Goal: Use online tool/utility: Utilize a website feature to perform a specific function

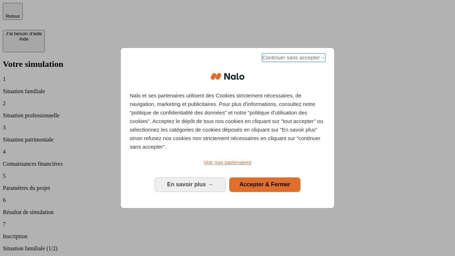
click at [293, 59] on span "Continuer sans accepter →" at bounding box center [293, 57] width 63 height 9
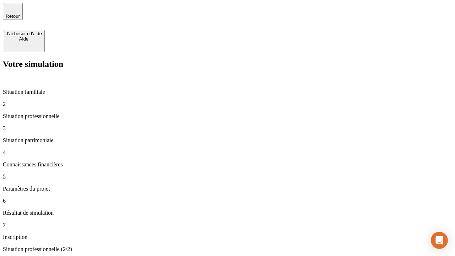
type input "70 000"
type input "1 000"
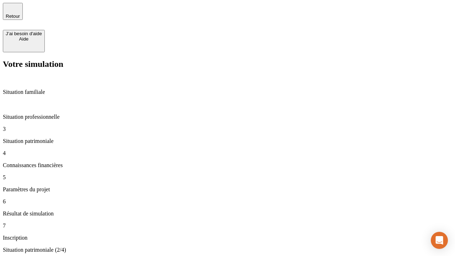
type input "800"
type input "6"
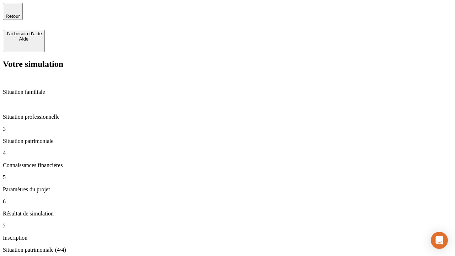
type input "400"
type input "3"
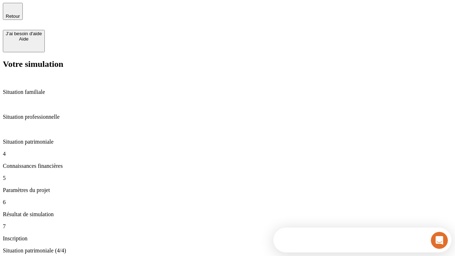
scroll to position [45, 0]
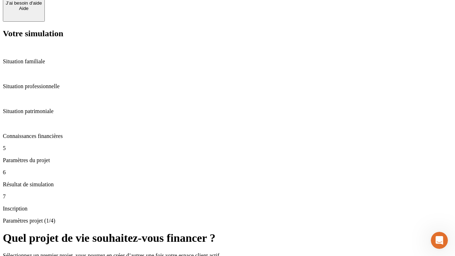
scroll to position [26, 0]
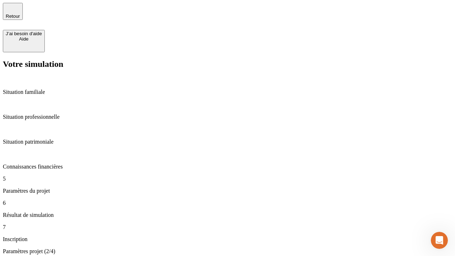
type input "35"
type input "500"
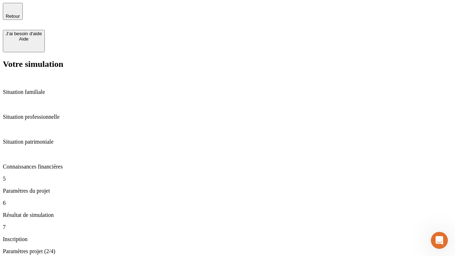
type input "640"
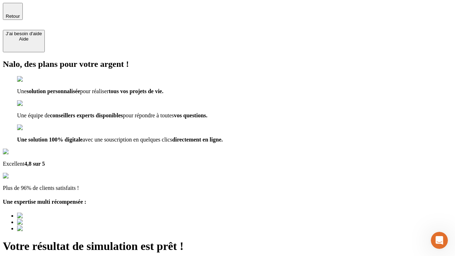
type input "[EMAIL_ADDRESS][DOMAIN_NAME]"
